Goal: Task Accomplishment & Management: Use online tool/utility

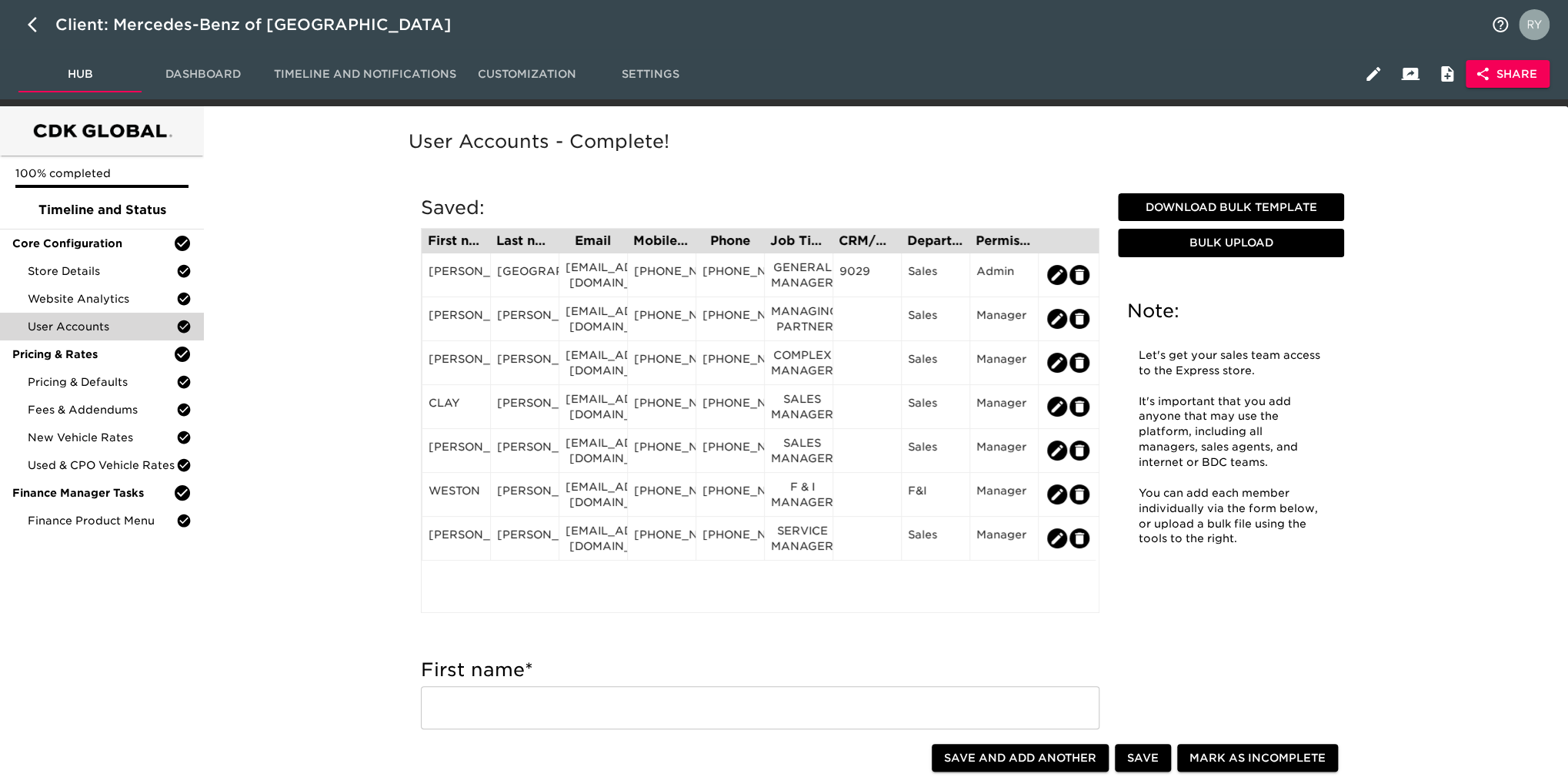
click at [206, 76] on span "Dashboard" at bounding box center [203, 74] width 105 height 19
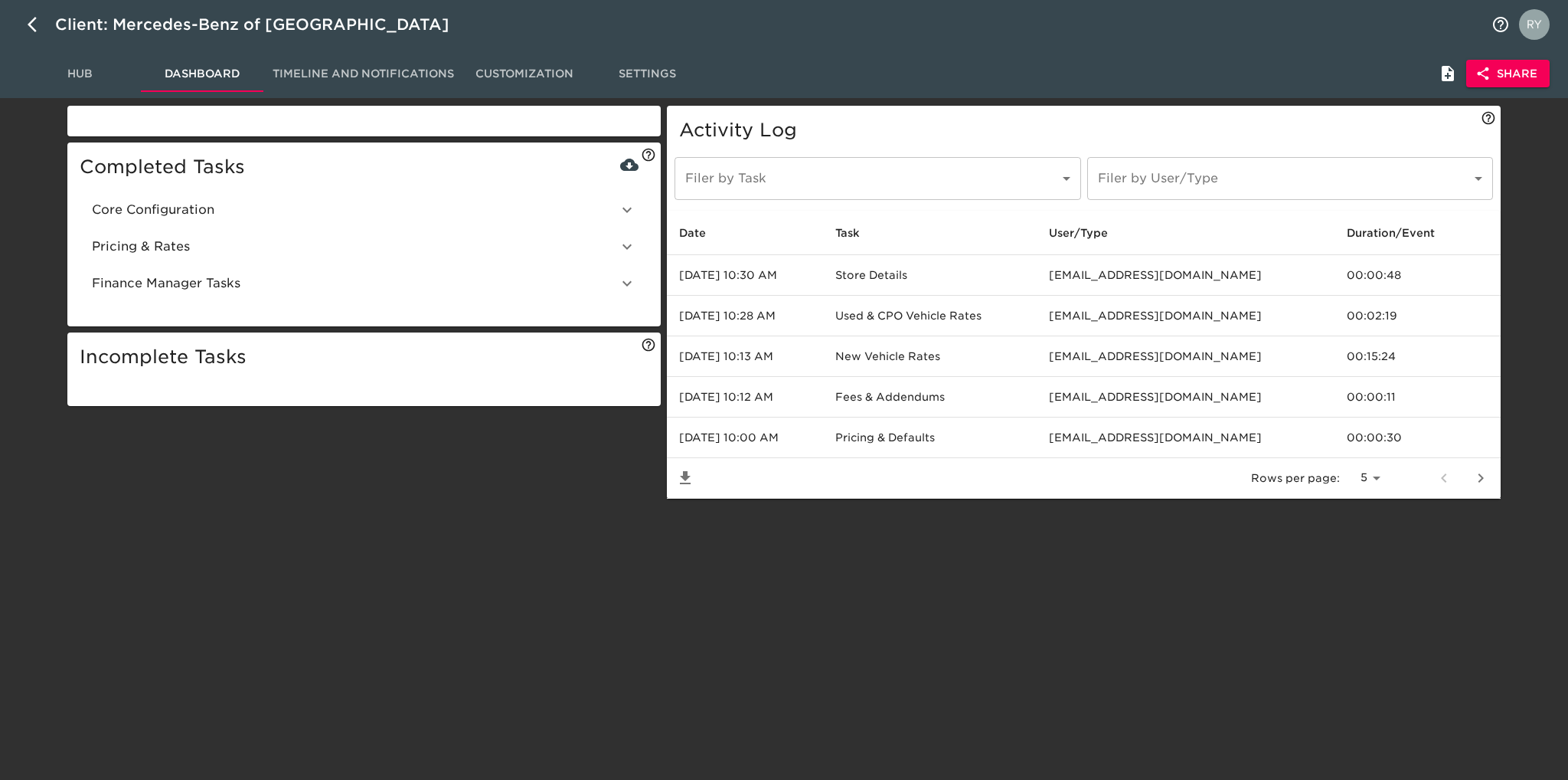
click at [198, 206] on span "Core Configuration" at bounding box center [354, 209] width 526 height 18
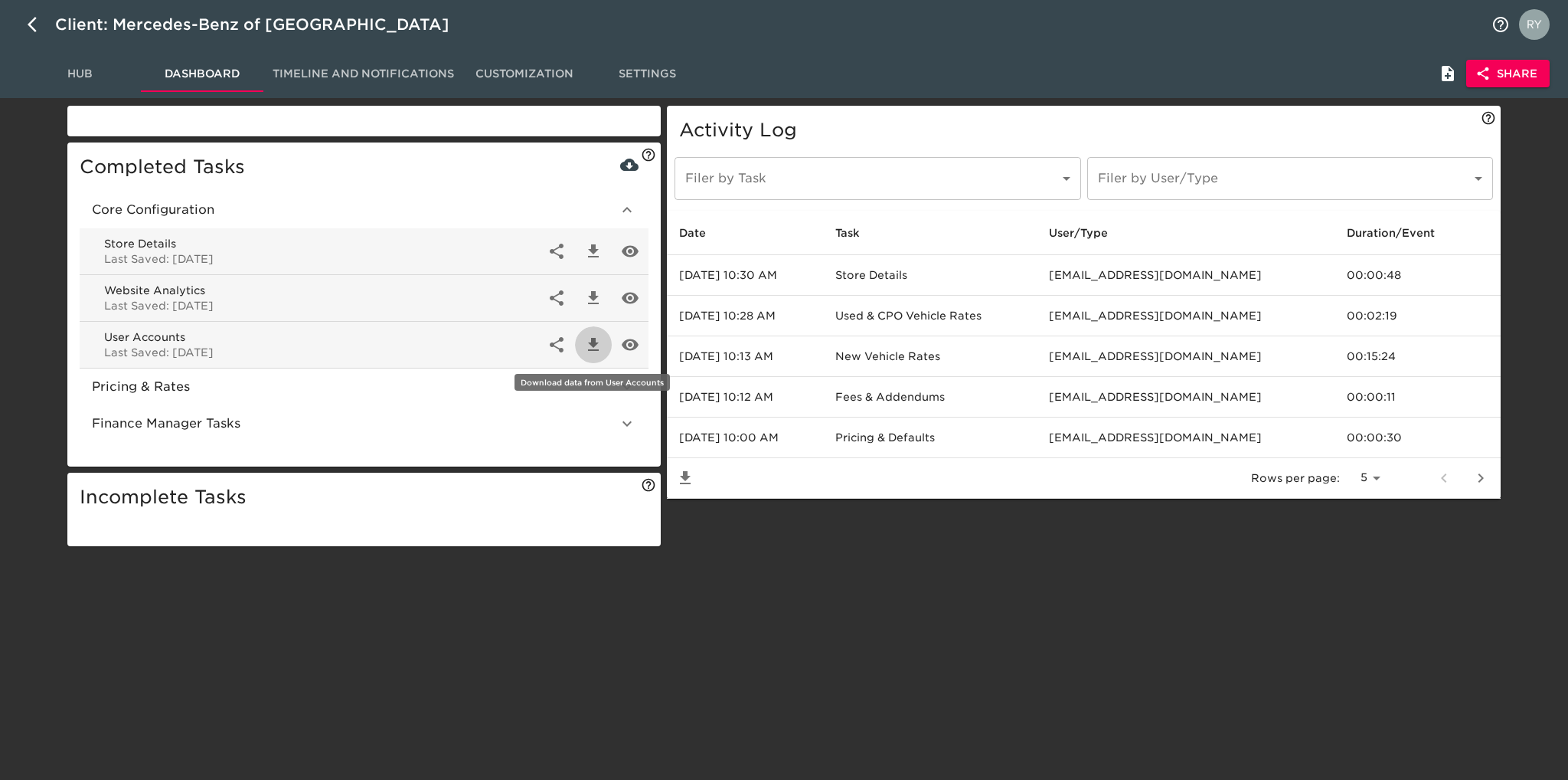
click at [591, 344] on icon "button" at bounding box center [592, 344] width 11 height 13
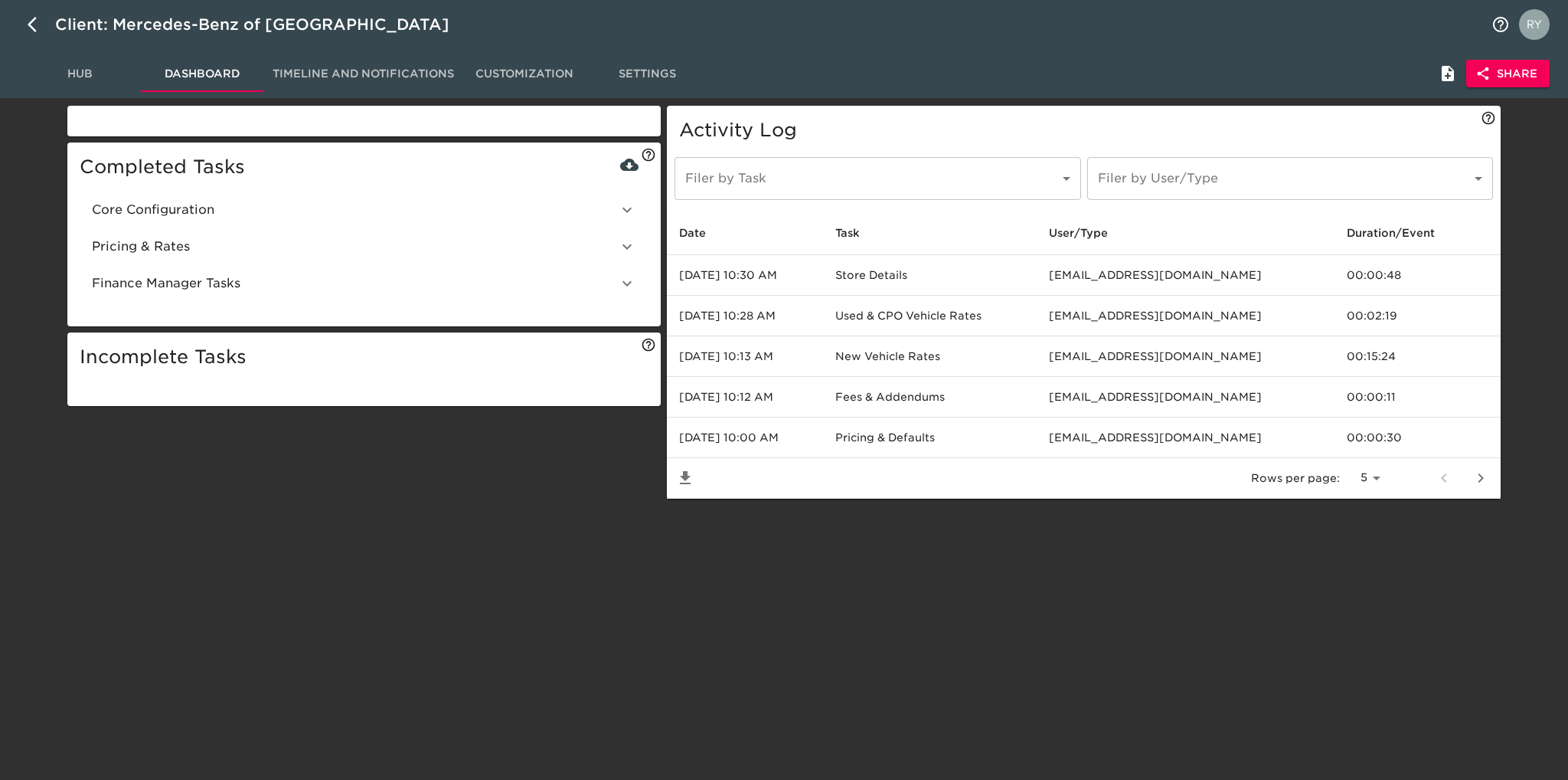
click at [79, 76] on span "Hub" at bounding box center [79, 74] width 104 height 19
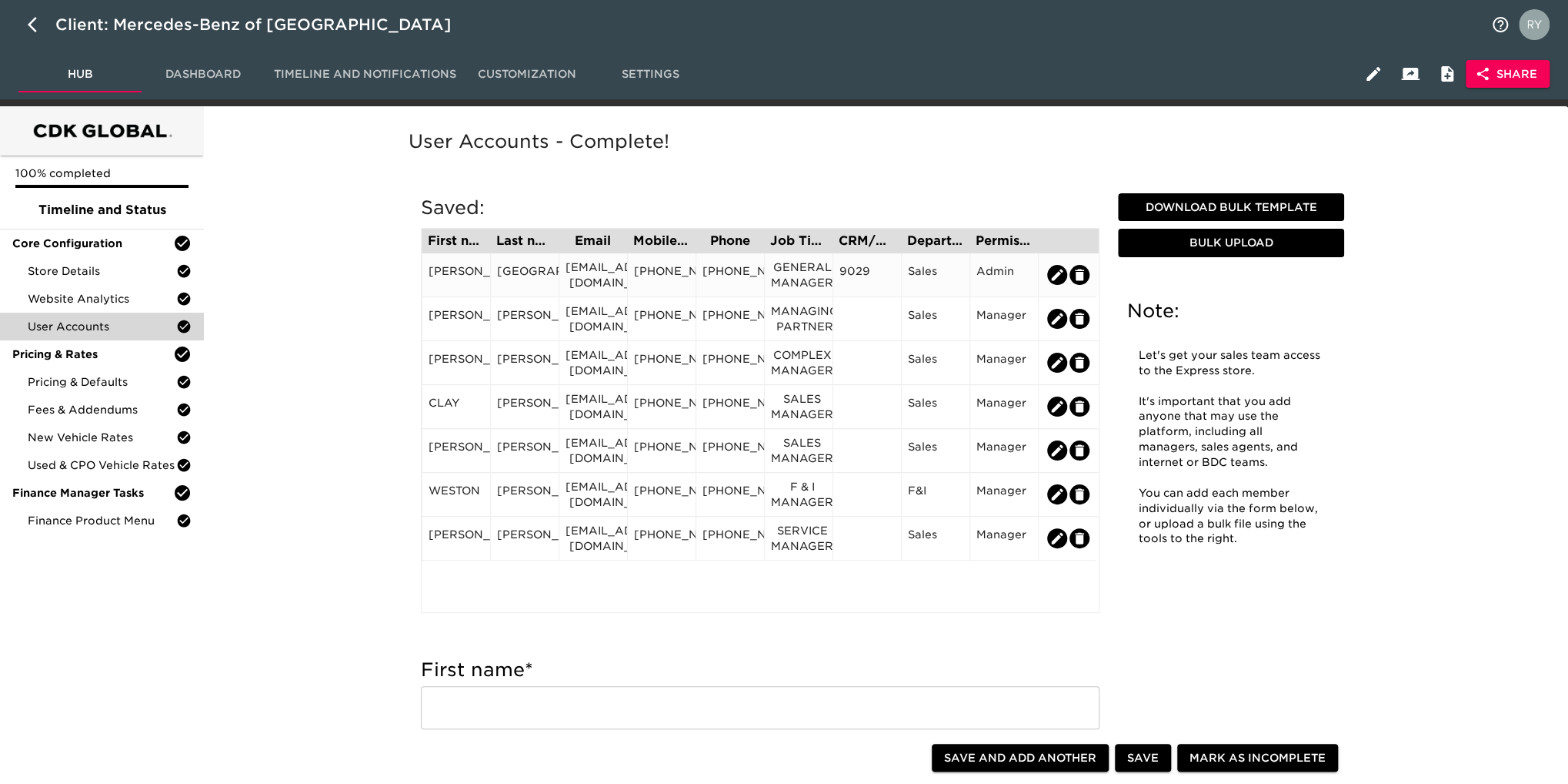
click at [615, 284] on div "[EMAIL_ADDRESS][DOMAIN_NAME]" at bounding box center [593, 275] width 56 height 31
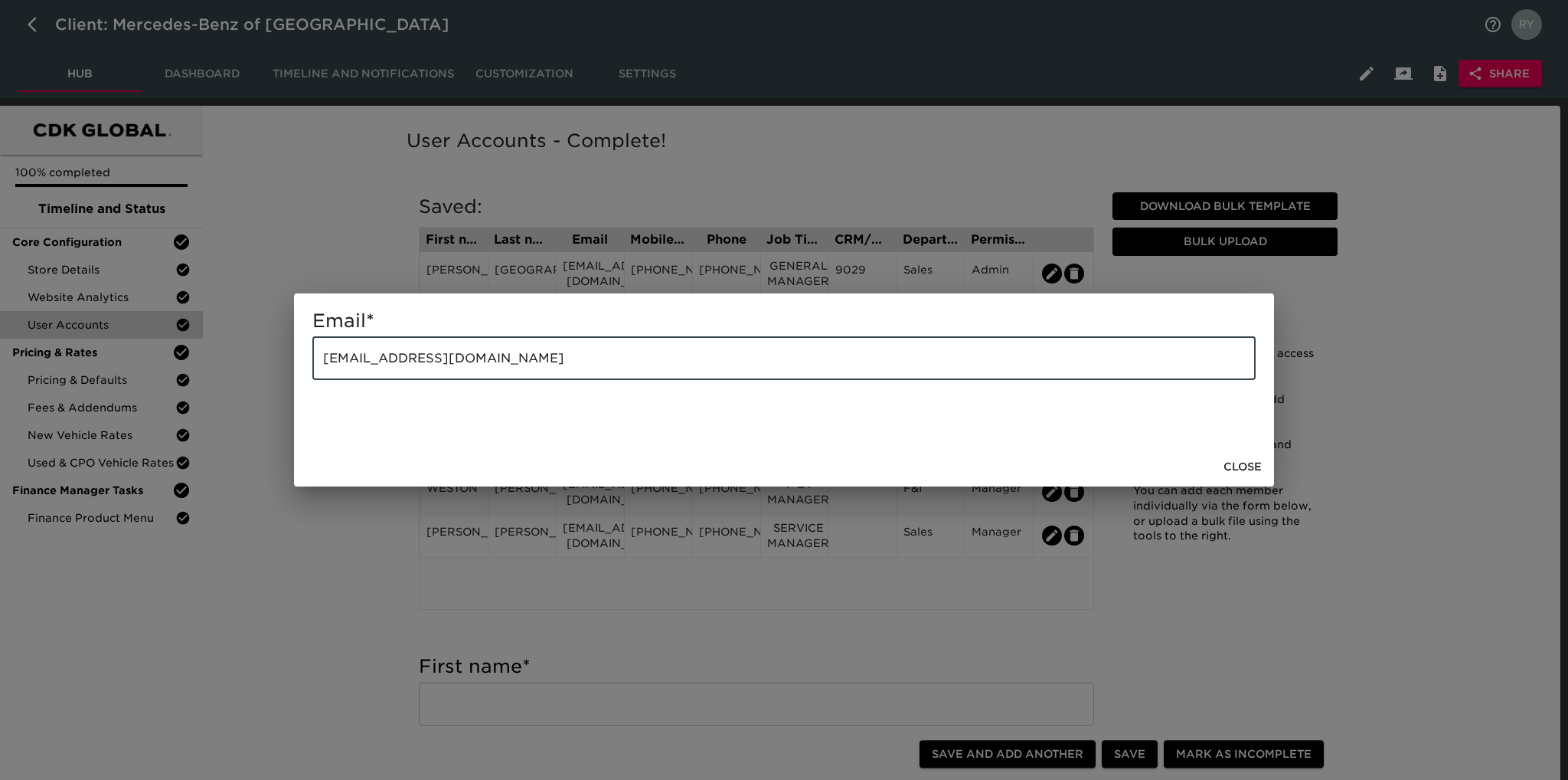
drag, startPoint x: 536, startPoint y: 350, endPoint x: 272, endPoint y: 374, distance: 265.1
click at [272, 374] on div "Email * [EMAIL_ADDRESS][DOMAIN_NAME] ​ Close" at bounding box center [784, 390] width 1568 height 780
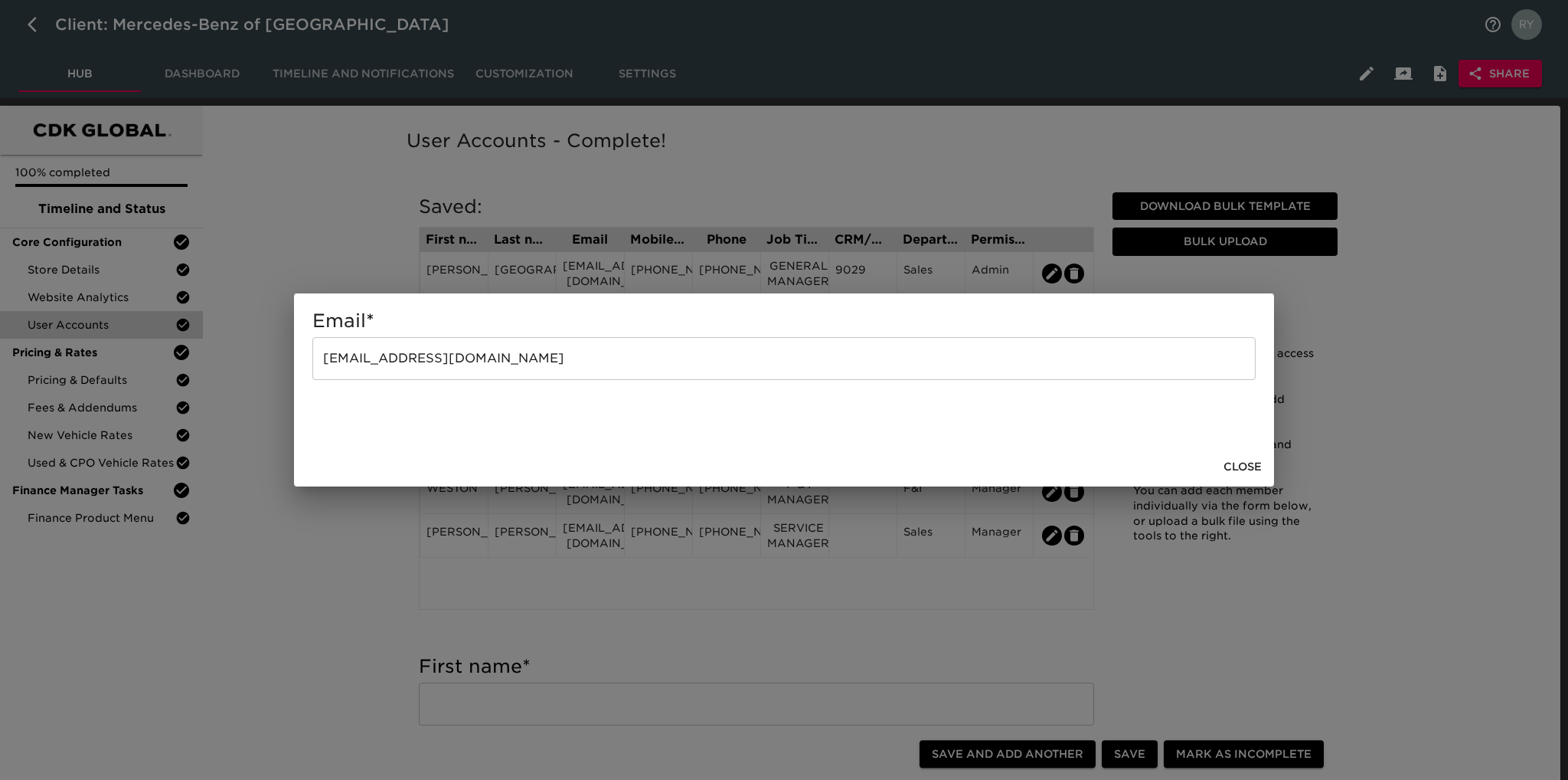
click at [287, 568] on div "Email * [EMAIL_ADDRESS][DOMAIN_NAME] ​ Close" at bounding box center [784, 390] width 1568 height 780
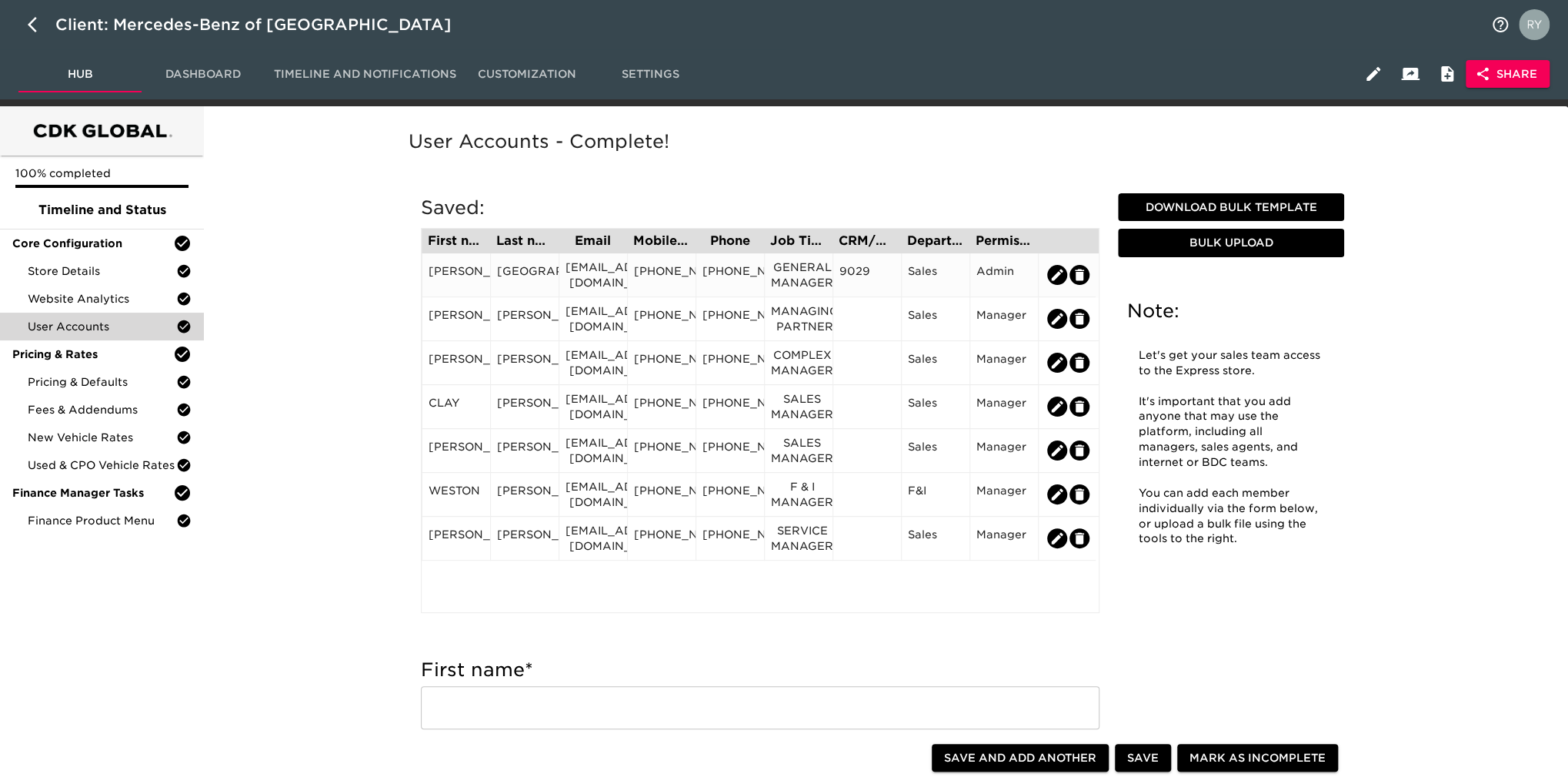
click at [681, 286] on div "[PHONE_NUMBER]" at bounding box center [662, 275] width 56 height 23
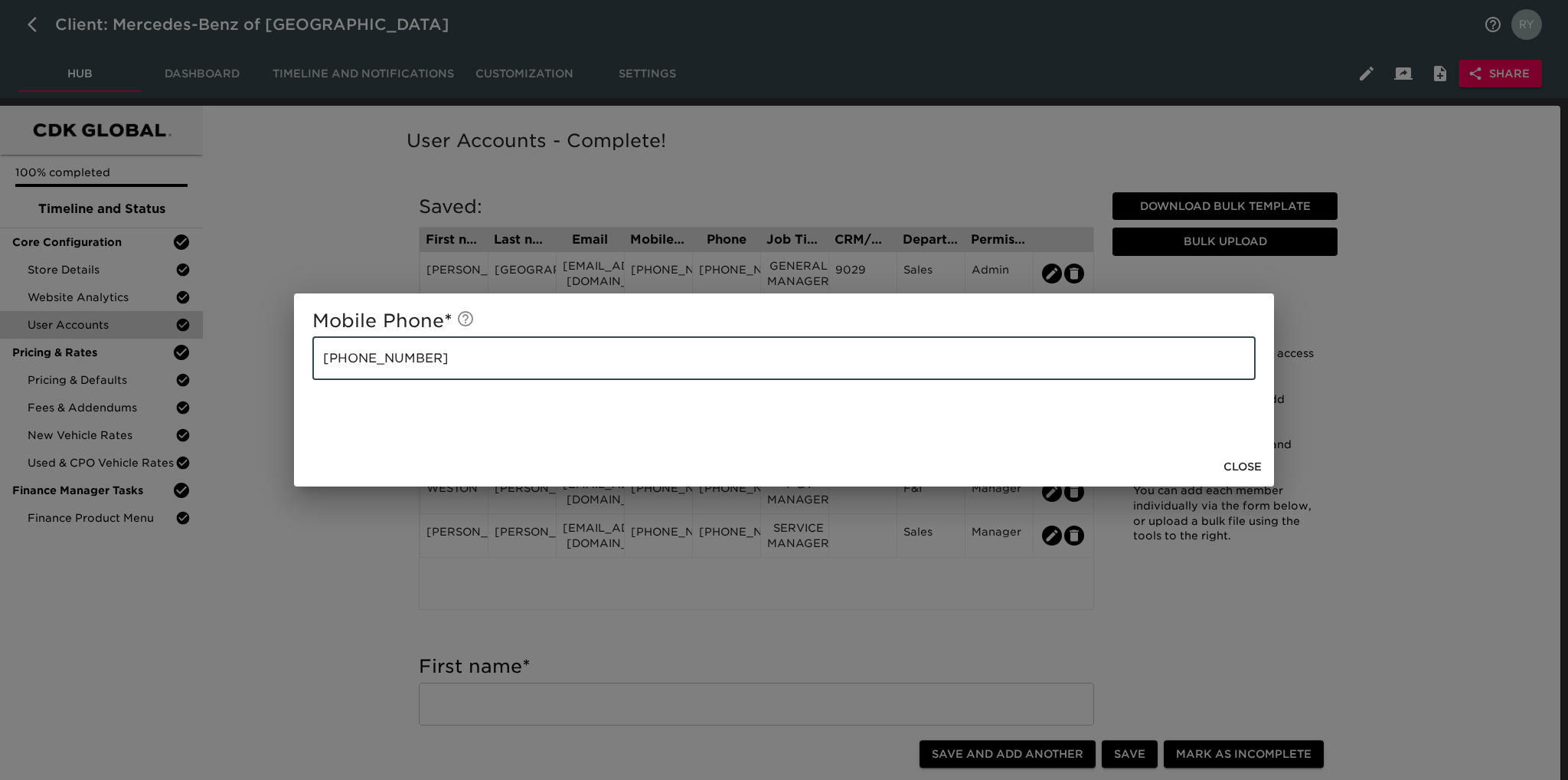
drag, startPoint x: 443, startPoint y: 358, endPoint x: 286, endPoint y: 358, distance: 157.0
click at [286, 358] on div "Mobile Phone * [PHONE_NUMBER] ​ Close" at bounding box center [784, 390] width 1568 height 780
